Goal: Navigation & Orientation: Understand site structure

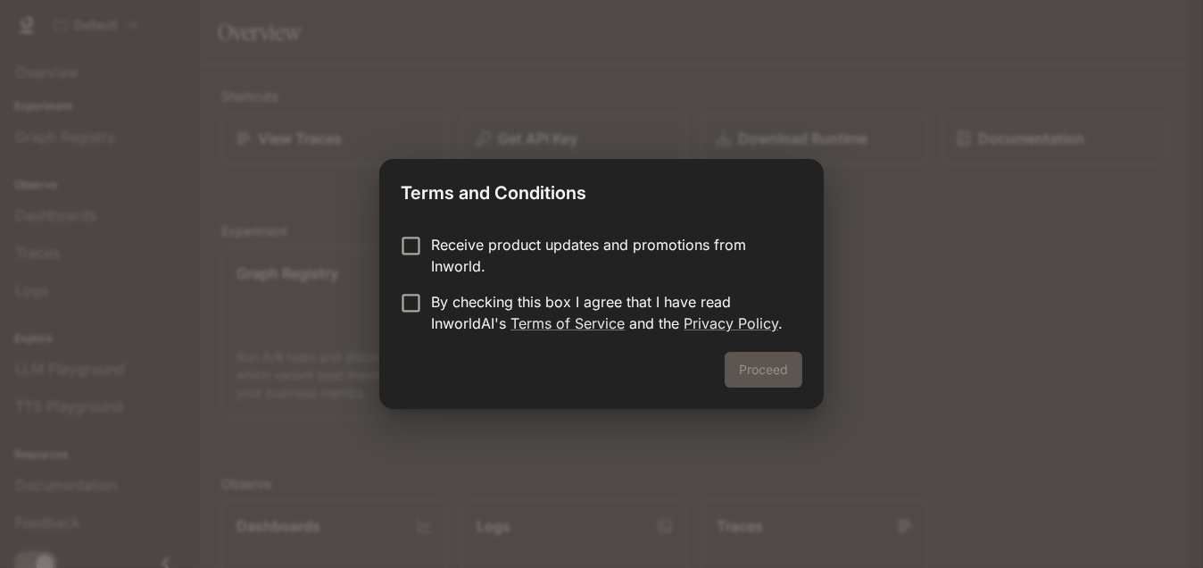
click at [765, 365] on div "Proceed" at bounding box center [601, 380] width 444 height 57
click at [522, 310] on p "By checking this box I agree that I have read InworldAI's Terms of Service and …" at bounding box center [609, 312] width 357 height 43
click at [778, 372] on button "Proceed" at bounding box center [764, 370] width 78 height 36
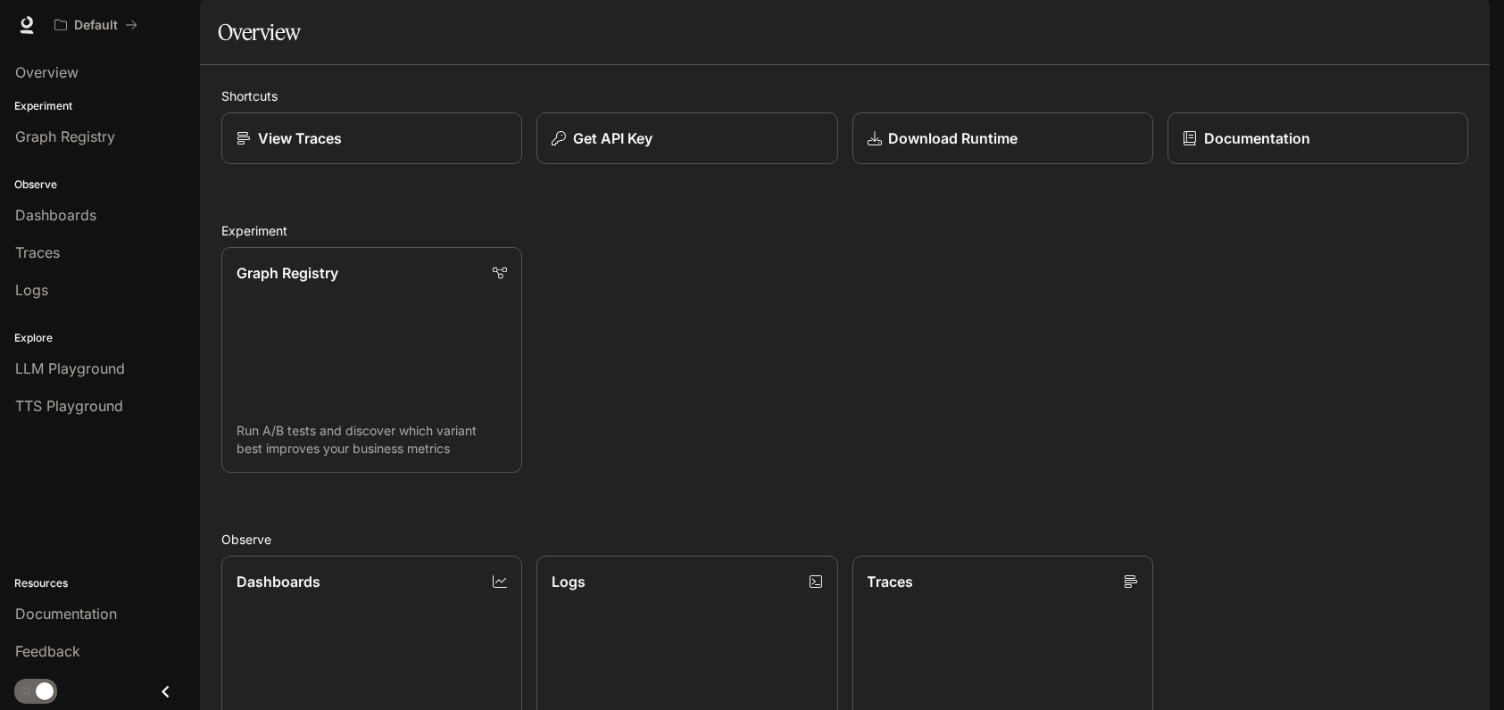
scroll to position [458, 0]
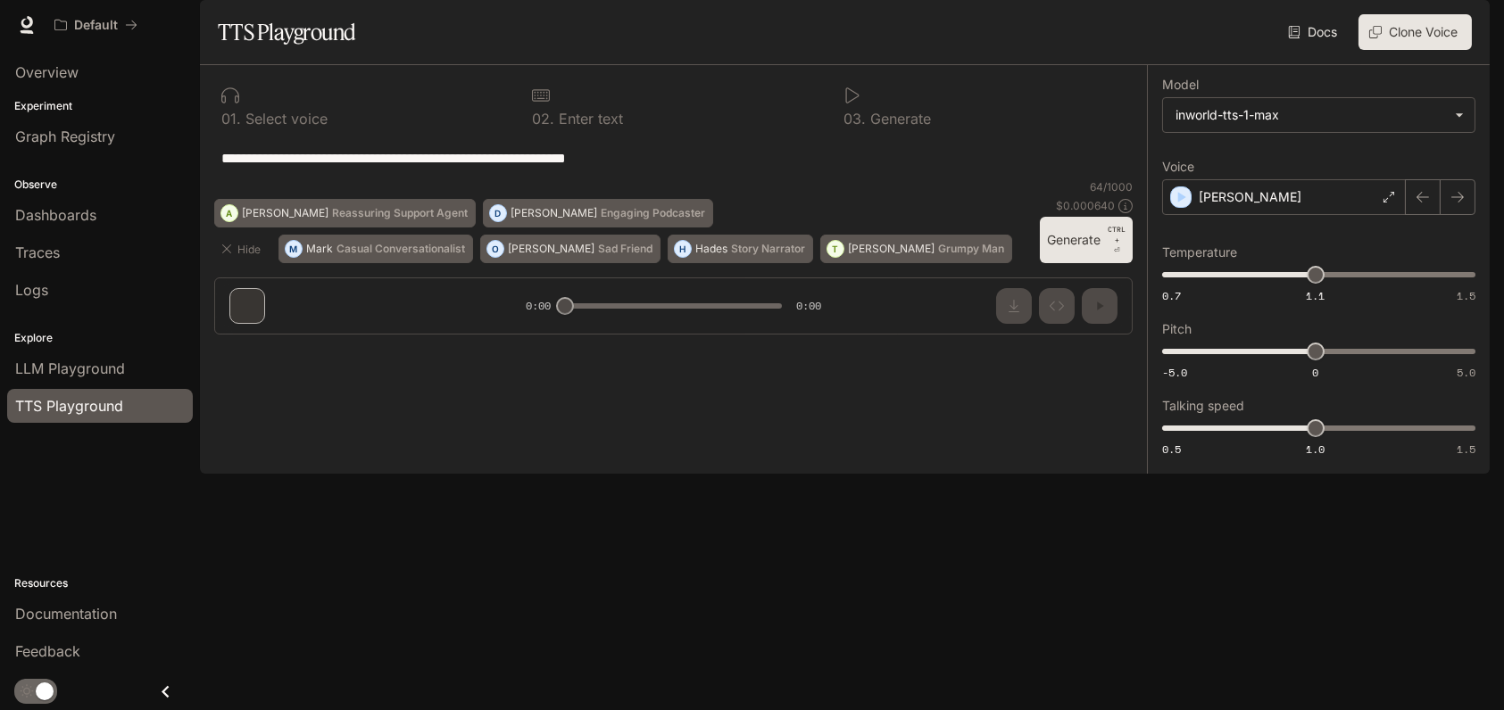
click at [300, 133] on div "0 1 . Select voice" at bounding box center [362, 106] width 296 height 54
click at [299, 126] on p "Select voice" at bounding box center [284, 119] width 87 height 14
click at [225, 104] on icon at bounding box center [230, 96] width 18 height 18
click at [307, 349] on div "**********" at bounding box center [673, 207] width 947 height 284
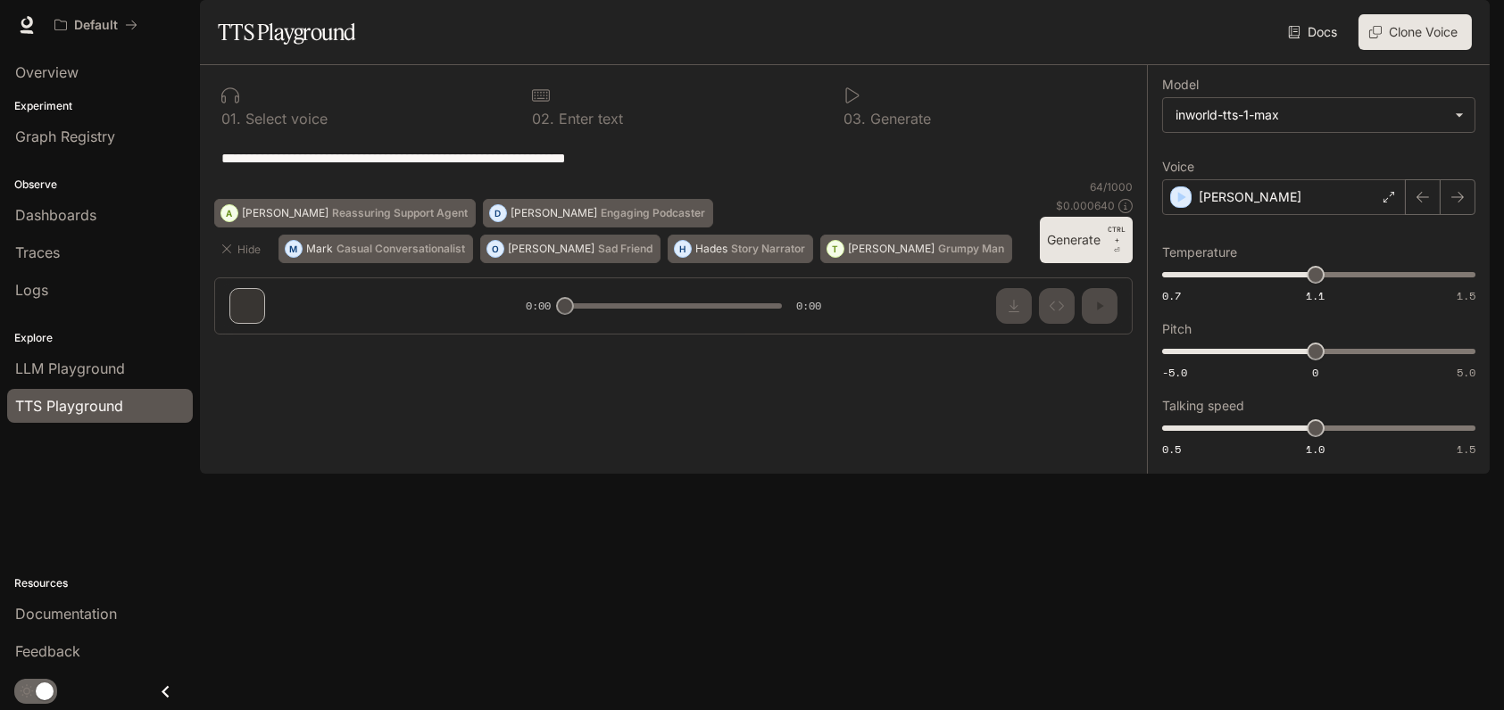
click at [313, 179] on div "**********" at bounding box center [673, 158] width 918 height 43
click at [102, 72] on div "Overview" at bounding box center [100, 72] width 170 height 21
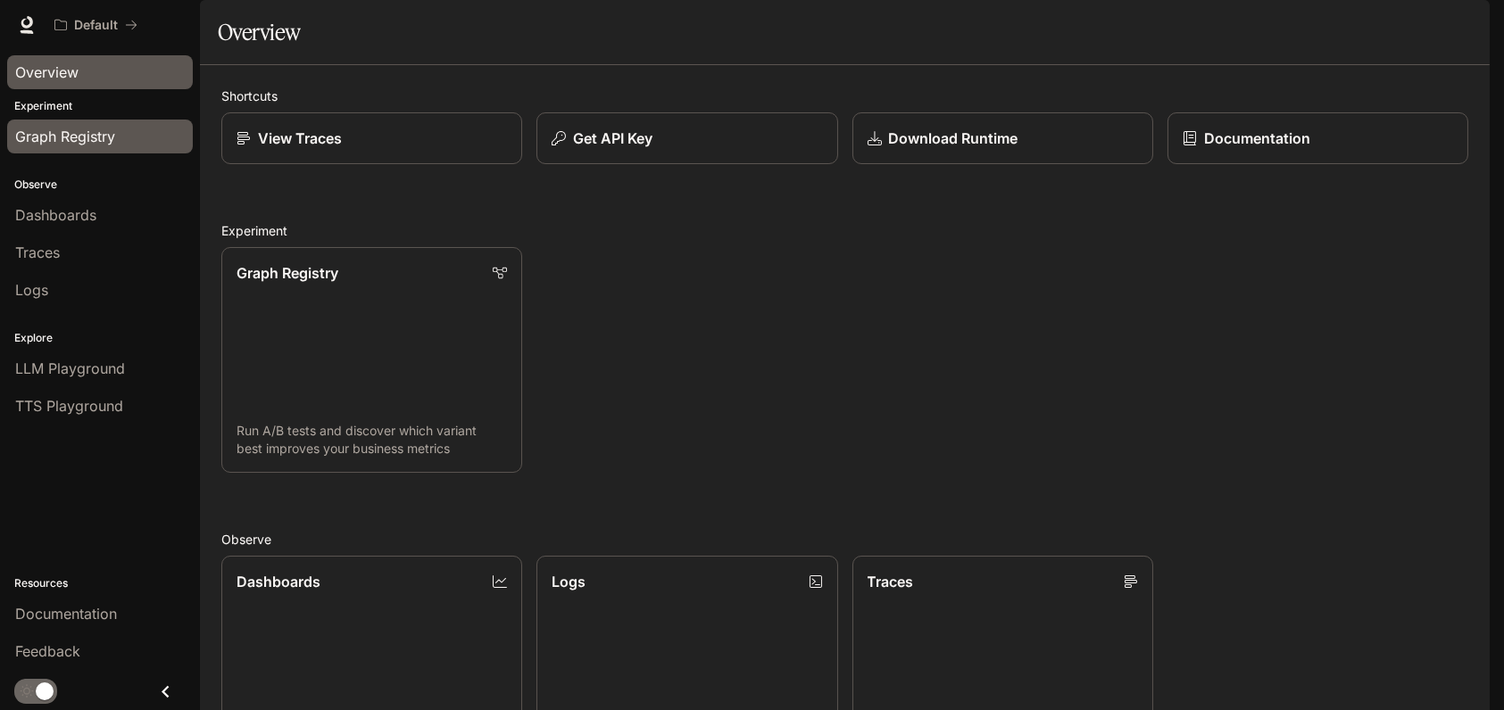
click at [126, 130] on div "Graph Registry" at bounding box center [100, 136] width 170 height 21
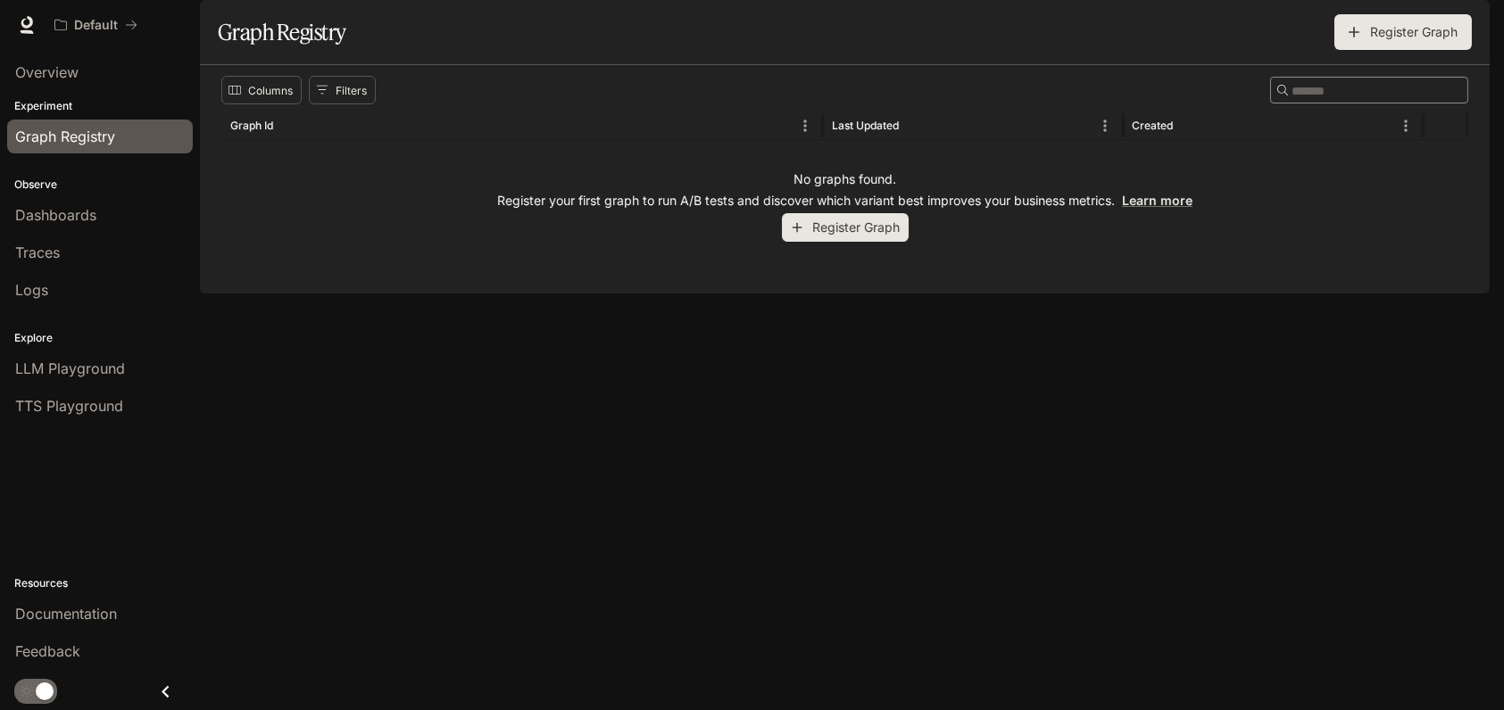
click at [891, 243] on button "Register Graph" at bounding box center [845, 227] width 127 height 29
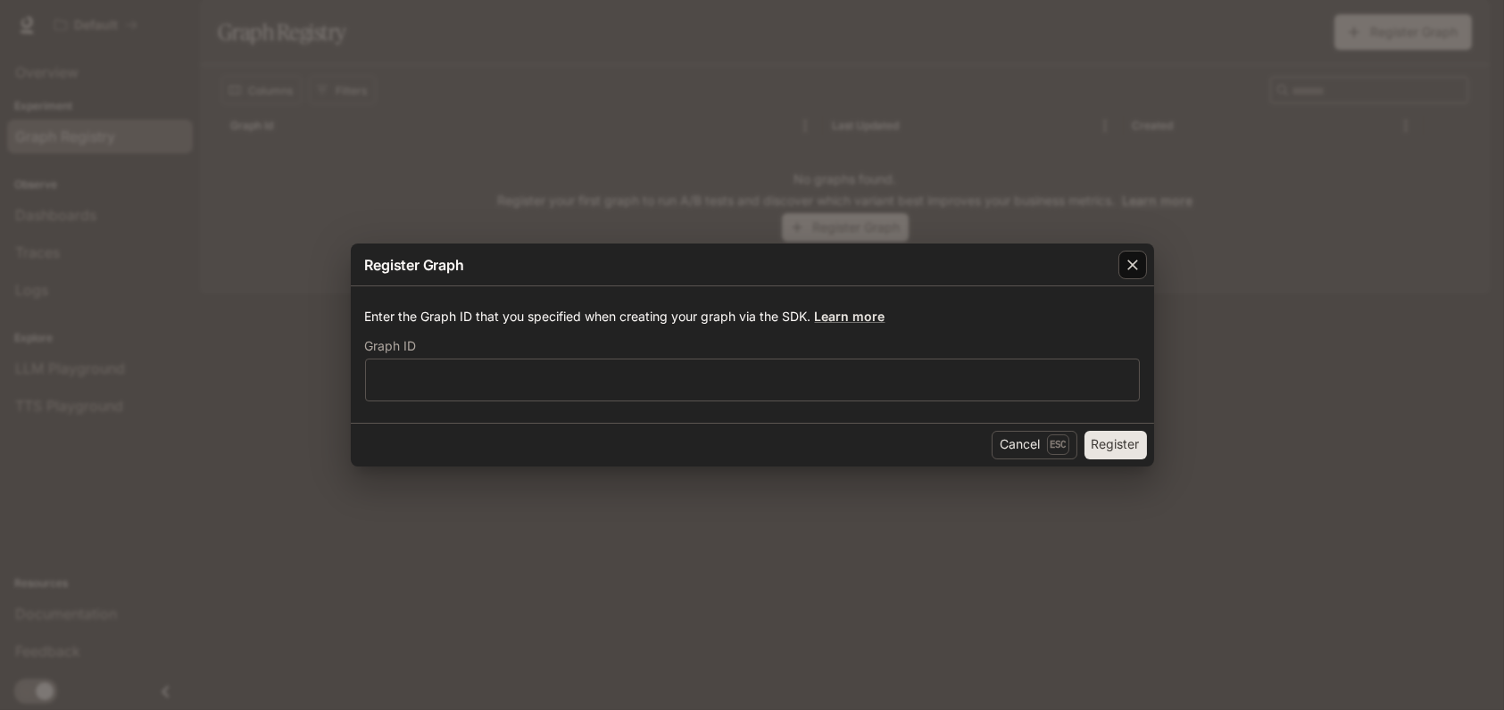
click at [1127, 269] on icon "button" at bounding box center [1133, 265] width 18 height 18
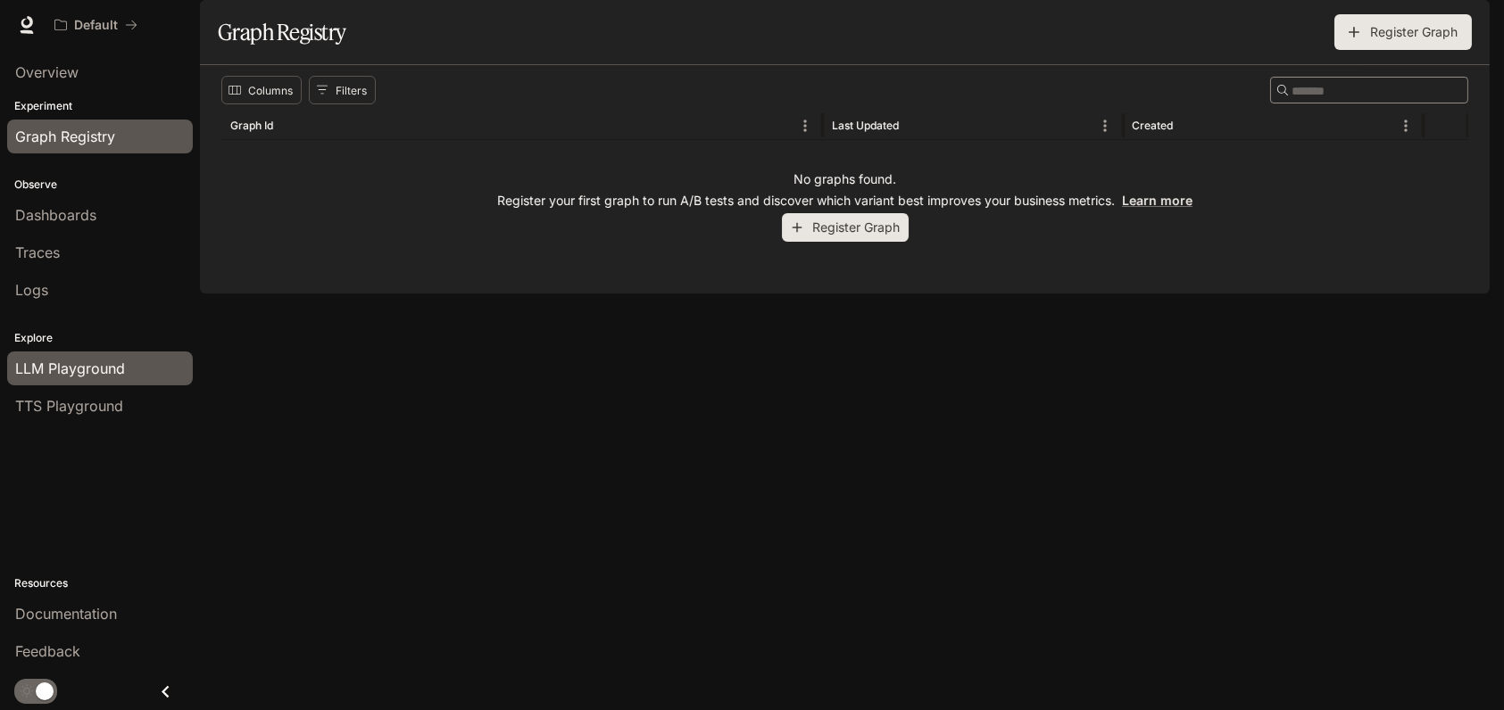
click at [102, 370] on span "LLM Playground" at bounding box center [70, 368] width 110 height 21
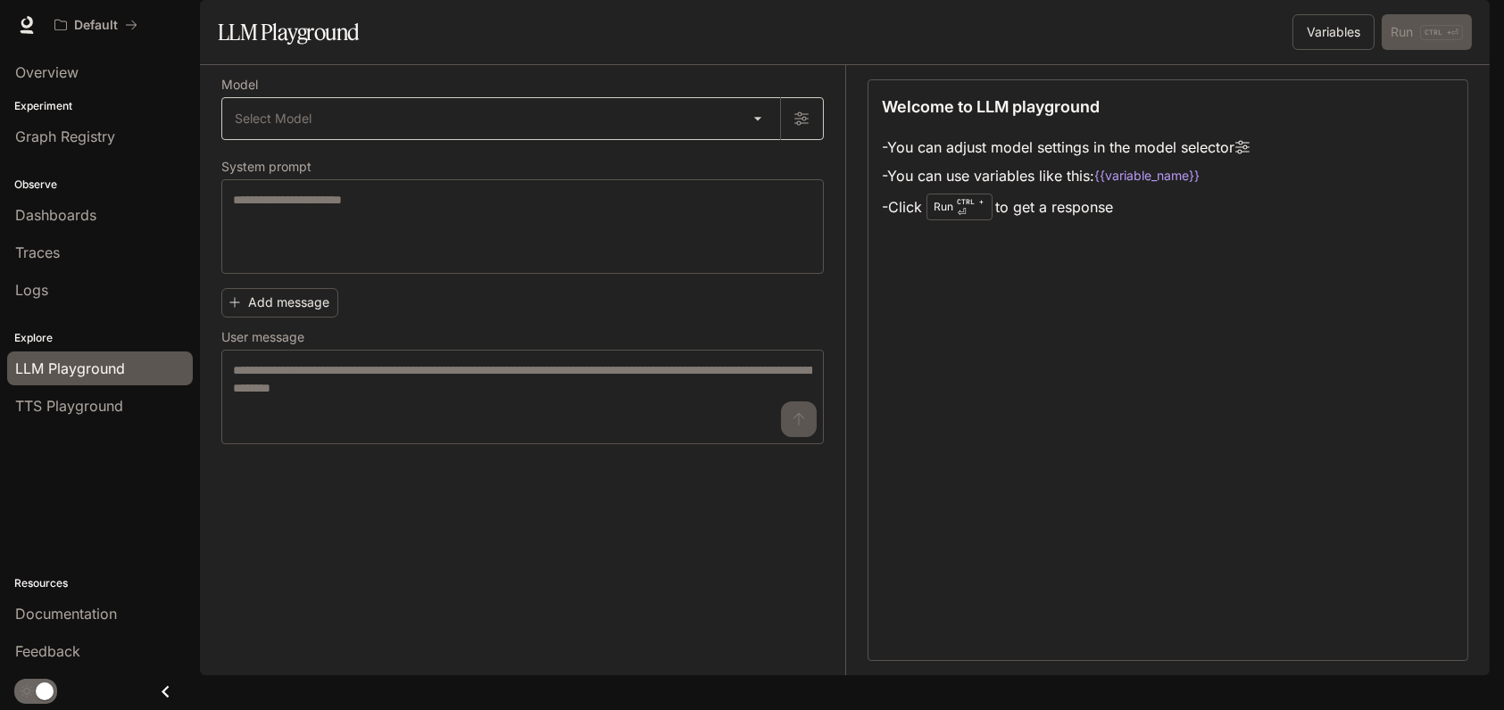
click at [463, 175] on body "Skip to main content Default Documentation Documentation Portal Overview Experi…" at bounding box center [752, 355] width 1504 height 710
